Goal: Task Accomplishment & Management: Manage account settings

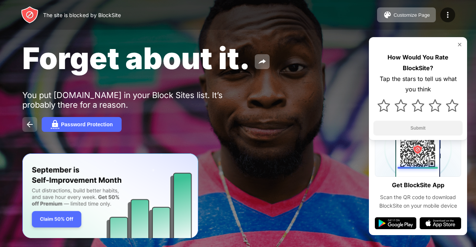
click at [29, 122] on img at bounding box center [29, 124] width 9 height 9
click at [230, 113] on div "Forget about it. You put [DOMAIN_NAME] in your Block Sites list. It’s probably …" at bounding box center [238, 86] width 476 height 172
click at [28, 125] on img at bounding box center [29, 124] width 9 height 9
click at [33, 120] on img at bounding box center [29, 124] width 9 height 9
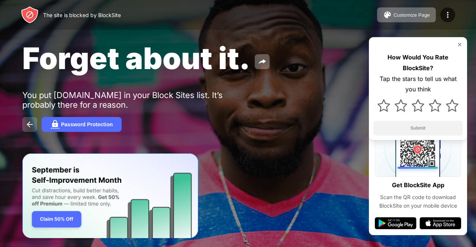
click at [30, 122] on img at bounding box center [29, 124] width 9 height 9
click at [31, 126] on img at bounding box center [29, 124] width 9 height 9
click at [31, 117] on div "Forget about it. You put [DOMAIN_NAME] in your Block Sites list. It’s probably …" at bounding box center [238, 86] width 476 height 172
click at [28, 125] on img at bounding box center [29, 124] width 9 height 9
click at [32, 122] on img at bounding box center [29, 124] width 9 height 9
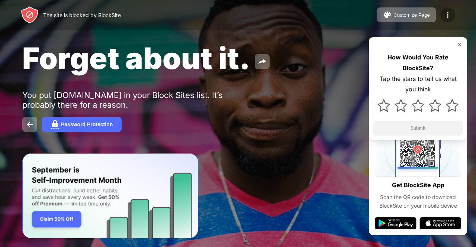
click at [448, 12] on img at bounding box center [447, 14] width 9 height 9
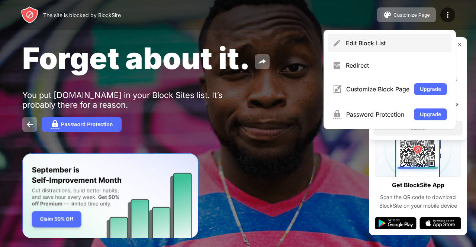
click at [400, 43] on div "Edit Block List" at bounding box center [396, 42] width 101 height 7
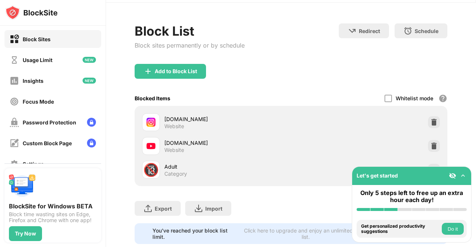
scroll to position [27, 0]
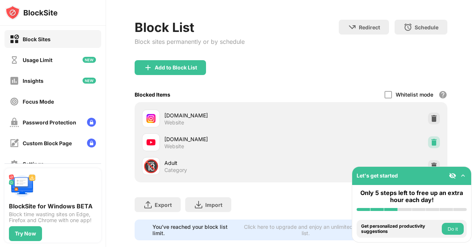
click at [430, 141] on img at bounding box center [433, 142] width 7 height 7
